Goal: Information Seeking & Learning: Check status

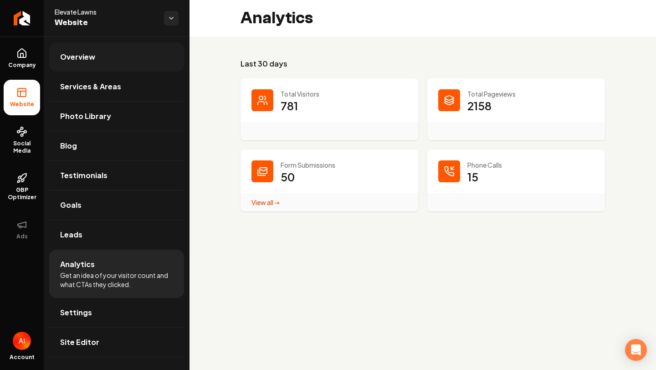
click at [113, 60] on link "Overview" at bounding box center [116, 56] width 135 height 29
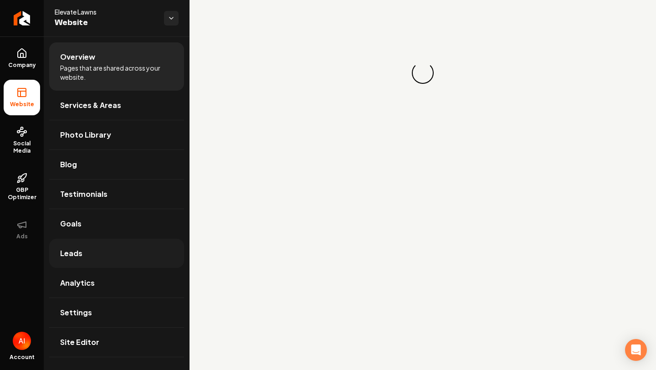
click at [103, 252] on link "Leads" at bounding box center [116, 253] width 135 height 29
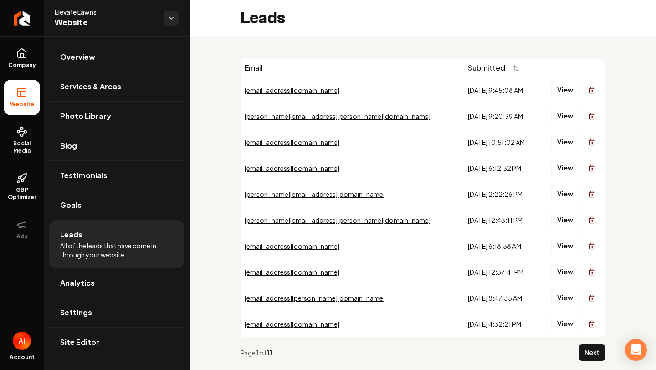
scroll to position [12, 0]
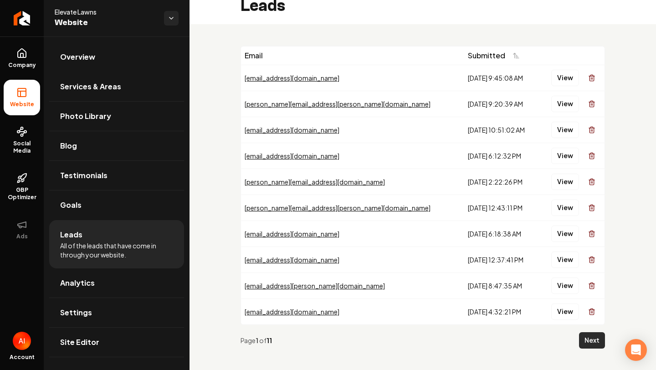
click at [593, 335] on button "Next" at bounding box center [592, 340] width 26 height 16
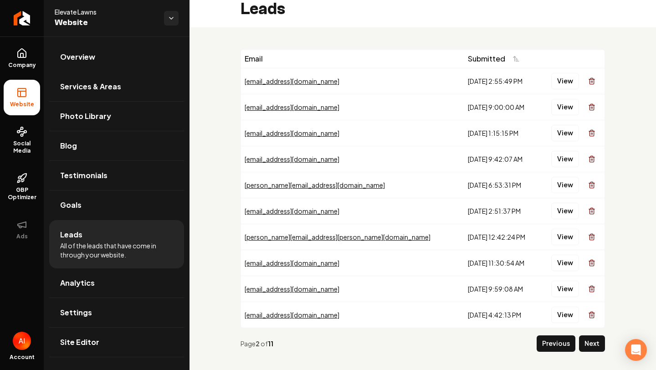
scroll to position [11, 0]
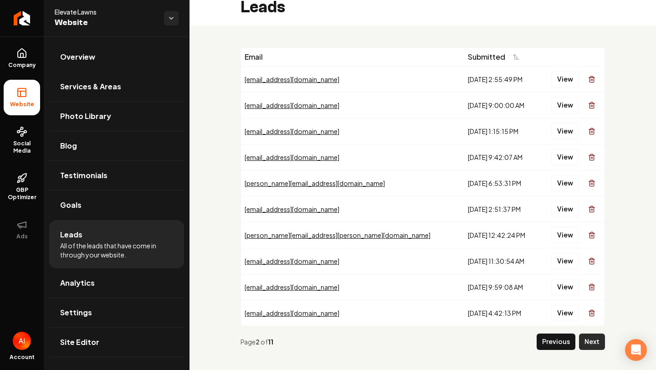
click at [584, 334] on button "Next" at bounding box center [592, 342] width 26 height 16
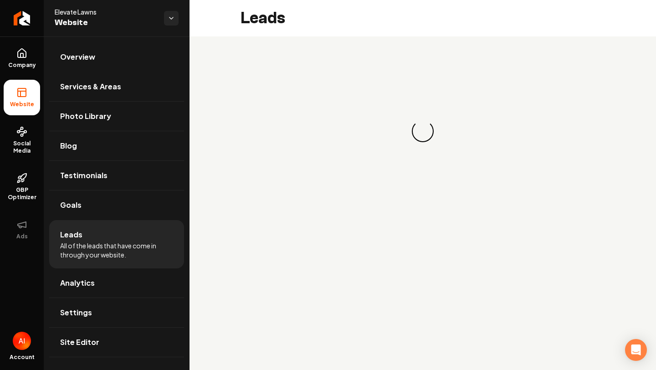
scroll to position [0, 0]
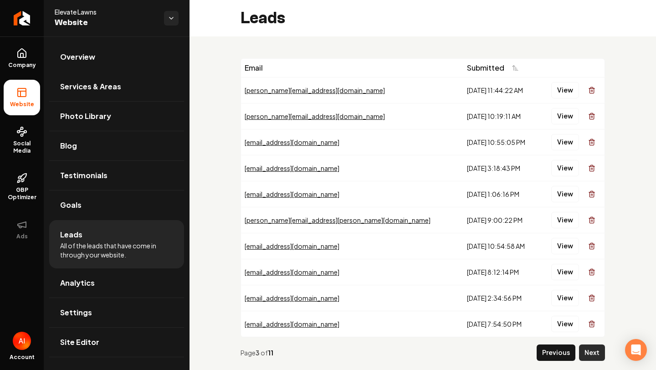
click at [587, 349] on button "Next" at bounding box center [592, 352] width 26 height 16
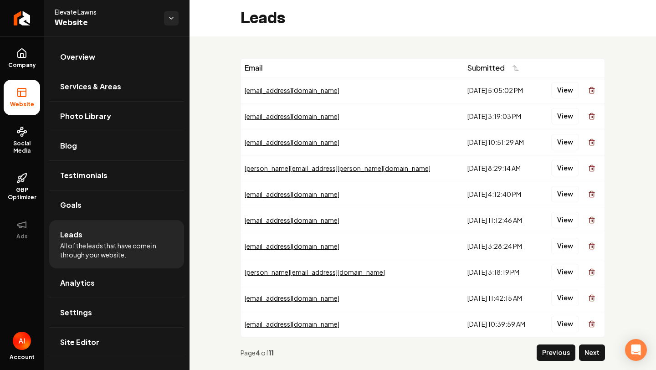
click at [119, 241] on li "Leads All of the leads that have come in through your website." at bounding box center [116, 244] width 135 height 48
click at [246, 17] on h2 "Leads" at bounding box center [263, 18] width 45 height 18
click at [77, 17] on span "Website" at bounding box center [106, 22] width 102 height 13
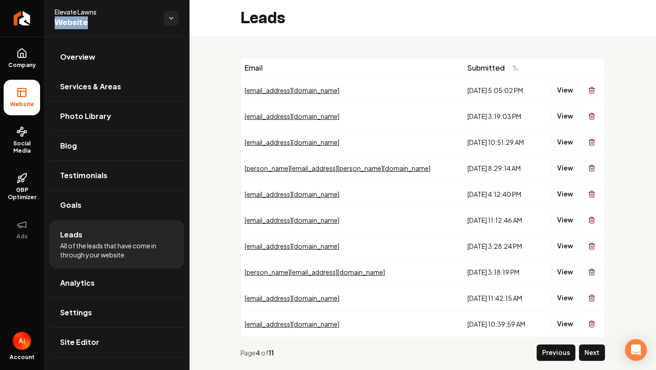
click at [77, 17] on span "Website" at bounding box center [106, 22] width 102 height 13
click at [111, 252] on span "All of the leads that have come in through your website." at bounding box center [116, 250] width 113 height 18
click at [97, 295] on link "Analytics" at bounding box center [116, 282] width 135 height 29
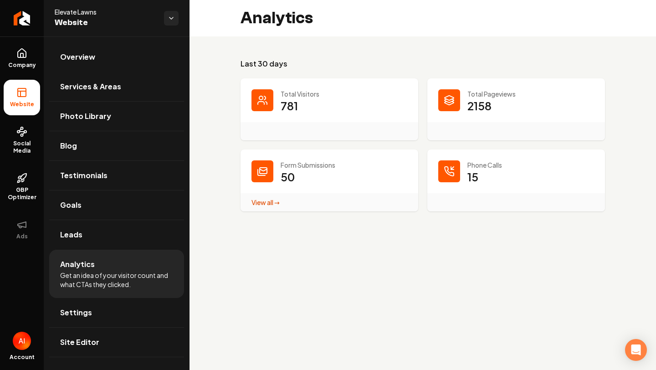
click at [450, 108] on div "Main content area" at bounding box center [449, 100] width 22 height 22
click at [435, 92] on div "Total Pageviews 2158" at bounding box center [516, 109] width 178 height 62
click at [330, 128] on div "Main content area" at bounding box center [330, 131] width 178 height 18
